Goal: Task Accomplishment & Management: Use online tool/utility

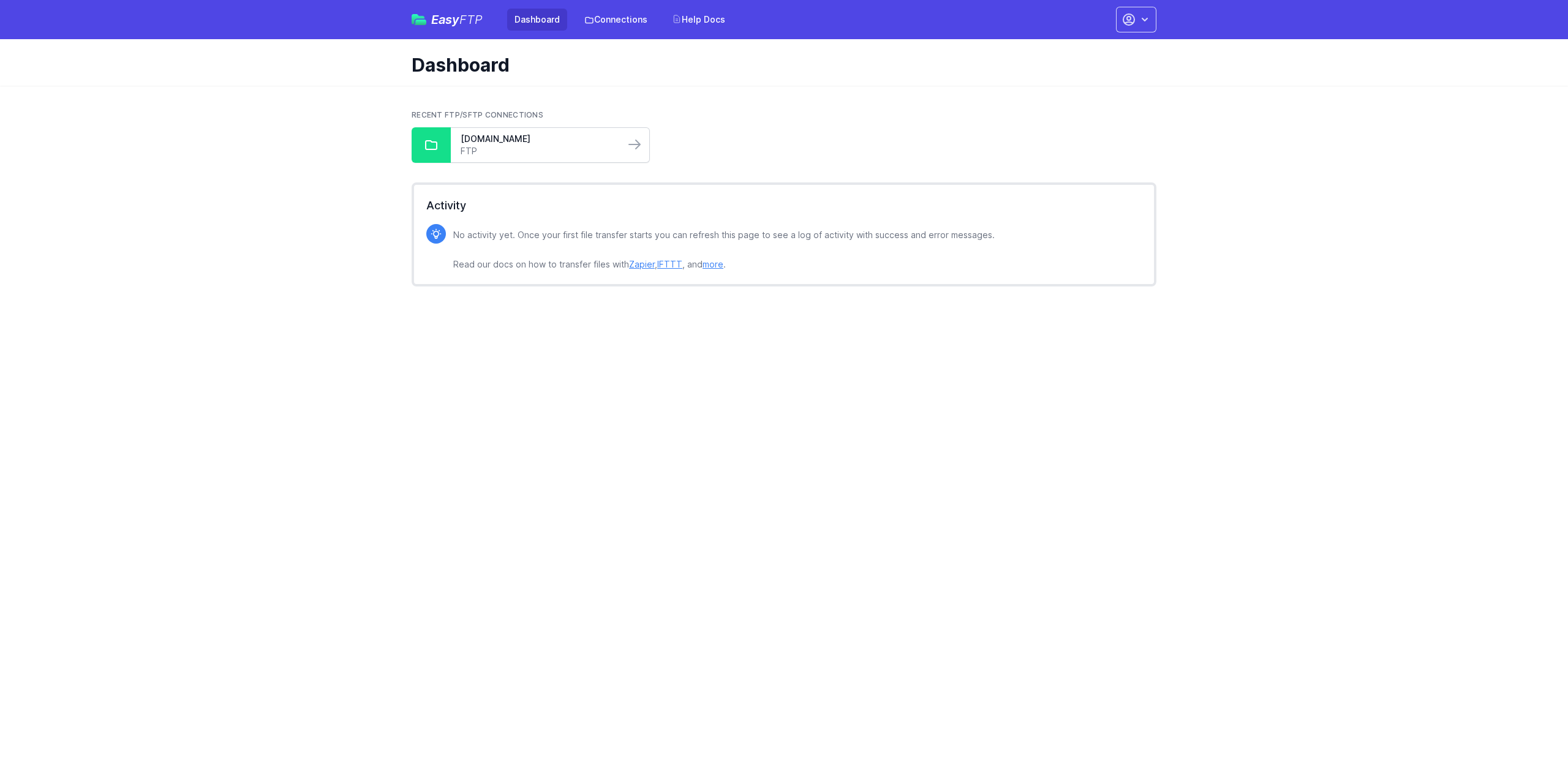
drag, startPoint x: 509, startPoint y: 151, endPoint x: 528, endPoint y: 150, distance: 19.0
click at [509, 151] on link "FTP" at bounding box center [538, 151] width 154 height 12
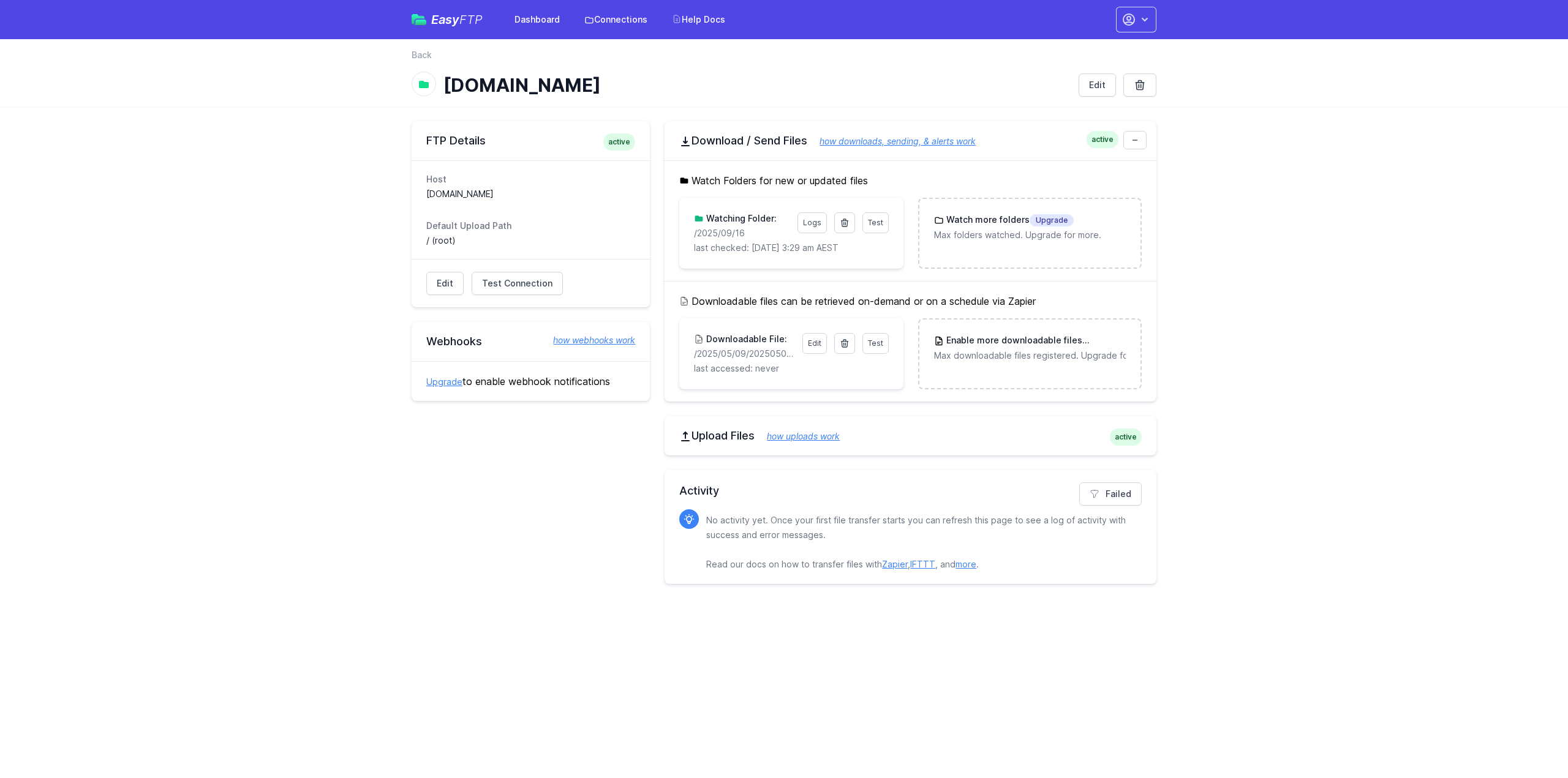
drag, startPoint x: 753, startPoint y: 231, endPoint x: 679, endPoint y: 235, distance: 74.1
click at [679, 235] on div "Watch Folders for new or updated files Test Logs Watching Folder: /2025/09/16 l…" at bounding box center [910, 220] width 492 height 121
copy p "/2025/09/16"
click at [844, 220] on icon at bounding box center [844, 223] width 10 height 10
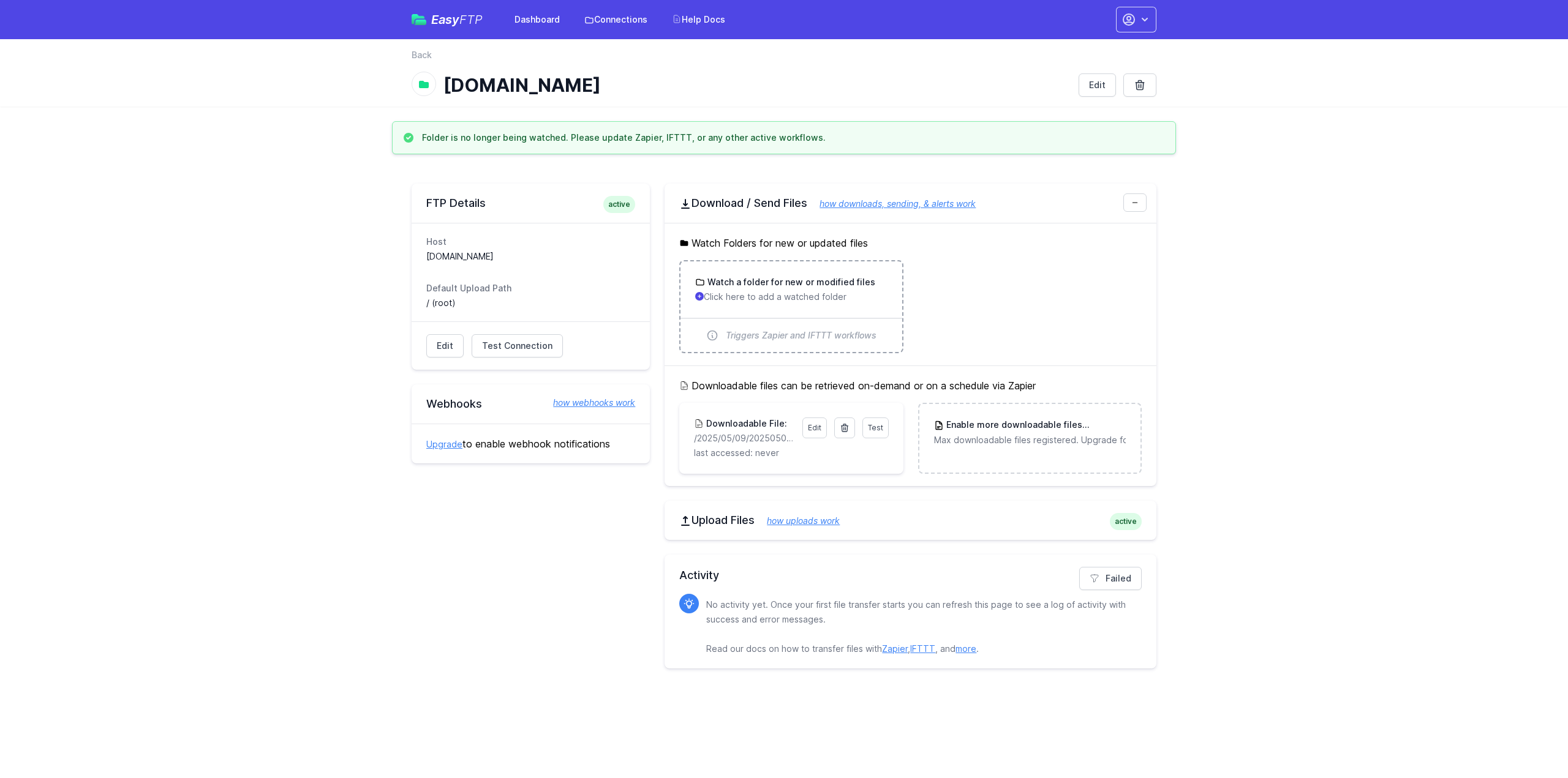
click at [766, 292] on p "Click here to add a watched folder" at bounding box center [791, 297] width 192 height 12
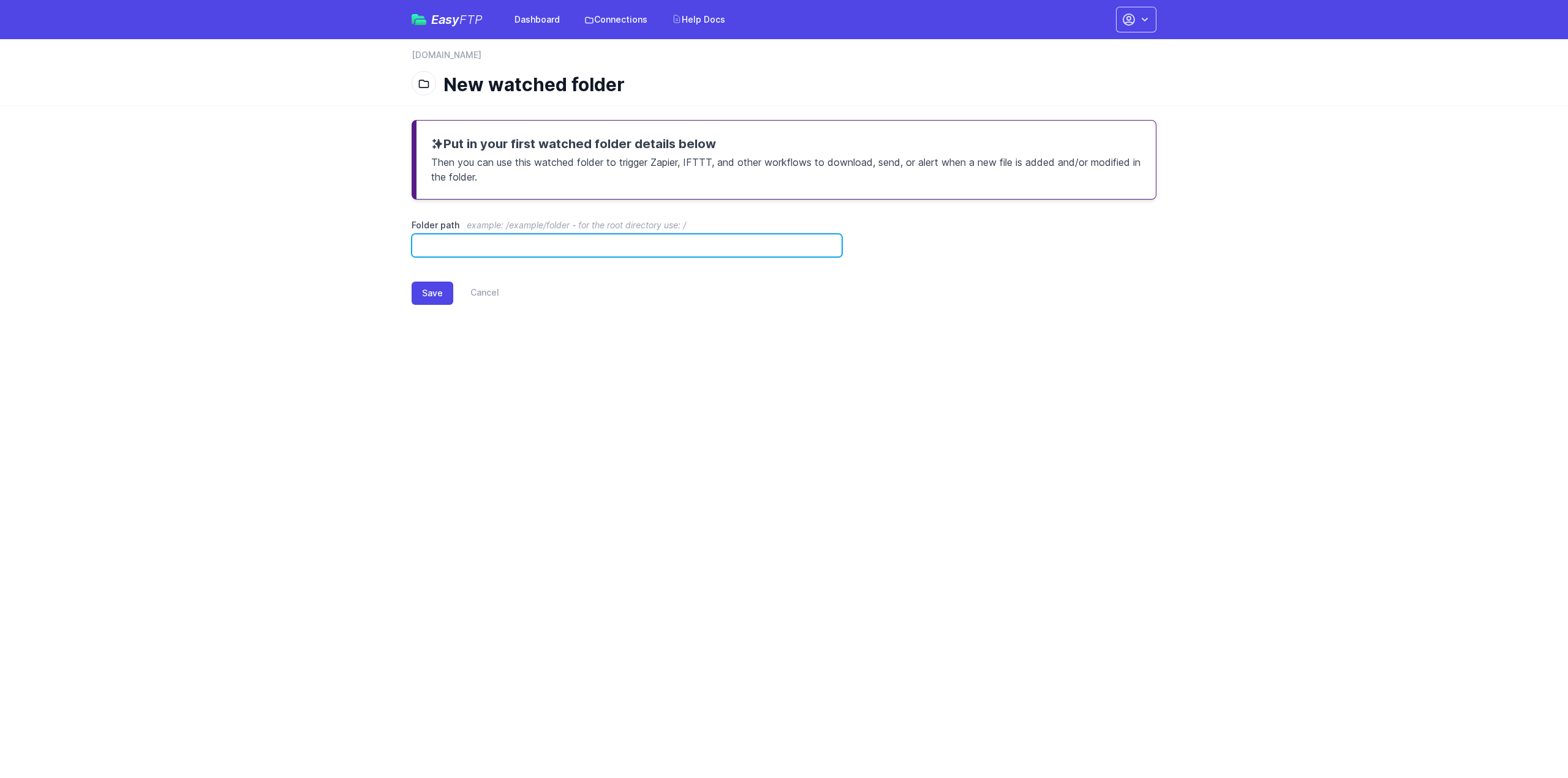
click at [505, 239] on input "Folder path example: /example/folder - for the root directory use: /" at bounding box center [627, 245] width 430 height 23
paste input "**********"
type input "**********"
click at [433, 291] on button "Save" at bounding box center [433, 293] width 42 height 23
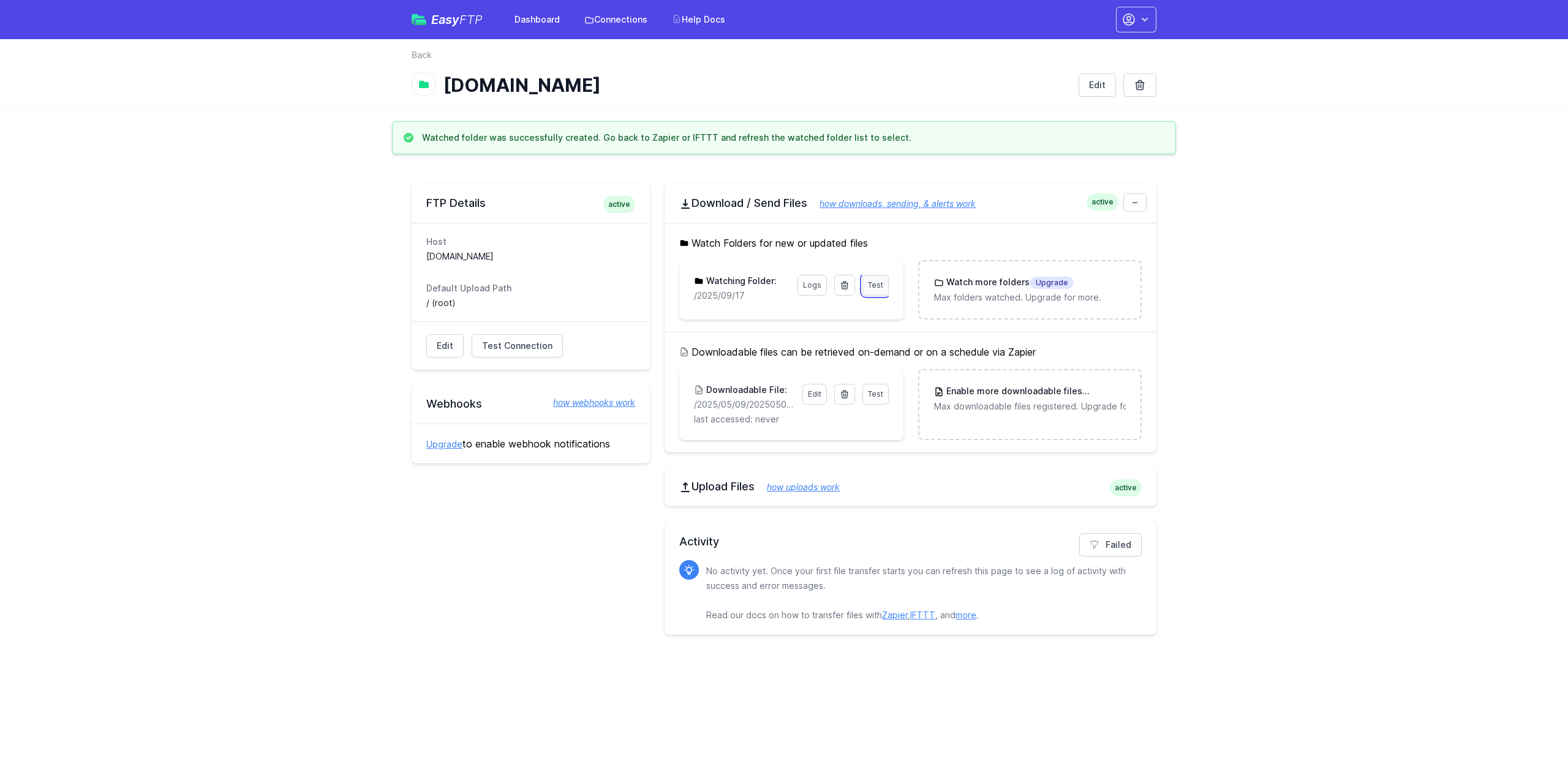
click at [878, 285] on span "Test" at bounding box center [875, 285] width 15 height 9
